Goal: Navigation & Orientation: Find specific page/section

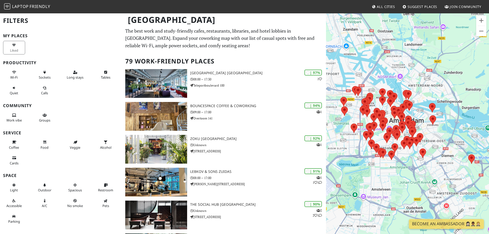
click at [405, 162] on div "To navigate, press the arrow keys." at bounding box center [407, 130] width 163 height 234
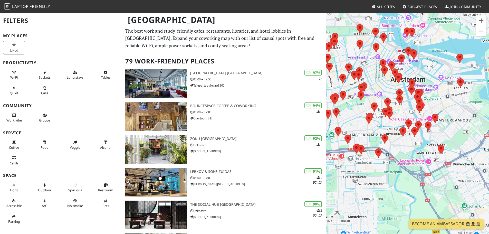
click at [395, 152] on div "To navigate, press the arrow keys." at bounding box center [407, 130] width 163 height 234
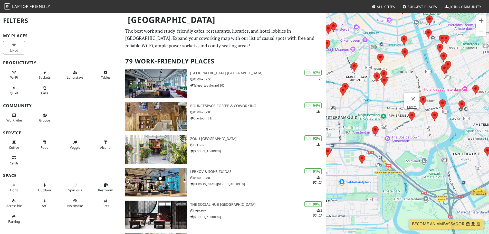
click at [409, 112] on area at bounding box center [409, 112] width 0 height 0
click at [410, 105] on link "Broers" at bounding box center [413, 107] width 10 height 4
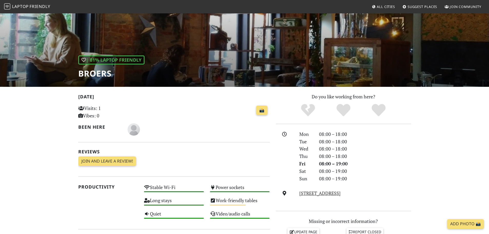
scroll to position [33, 0]
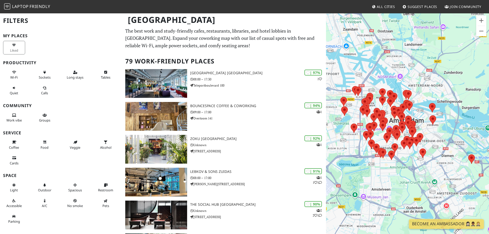
click at [406, 153] on div "To navigate, press the arrow keys." at bounding box center [407, 130] width 163 height 234
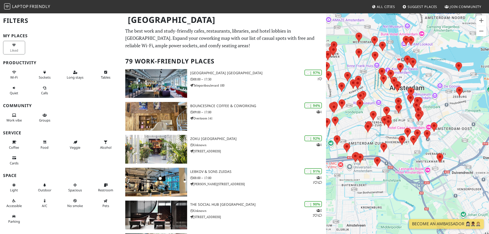
click at [406, 153] on div "To navigate, press the arrow keys." at bounding box center [407, 130] width 163 height 234
click at [403, 153] on div "To navigate, press the arrow keys." at bounding box center [407, 130] width 163 height 234
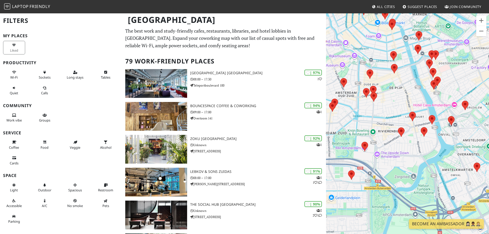
click at [384, 145] on div "To navigate, press the arrow keys." at bounding box center [407, 130] width 163 height 234
